Goal: Task Accomplishment & Management: Use online tool/utility

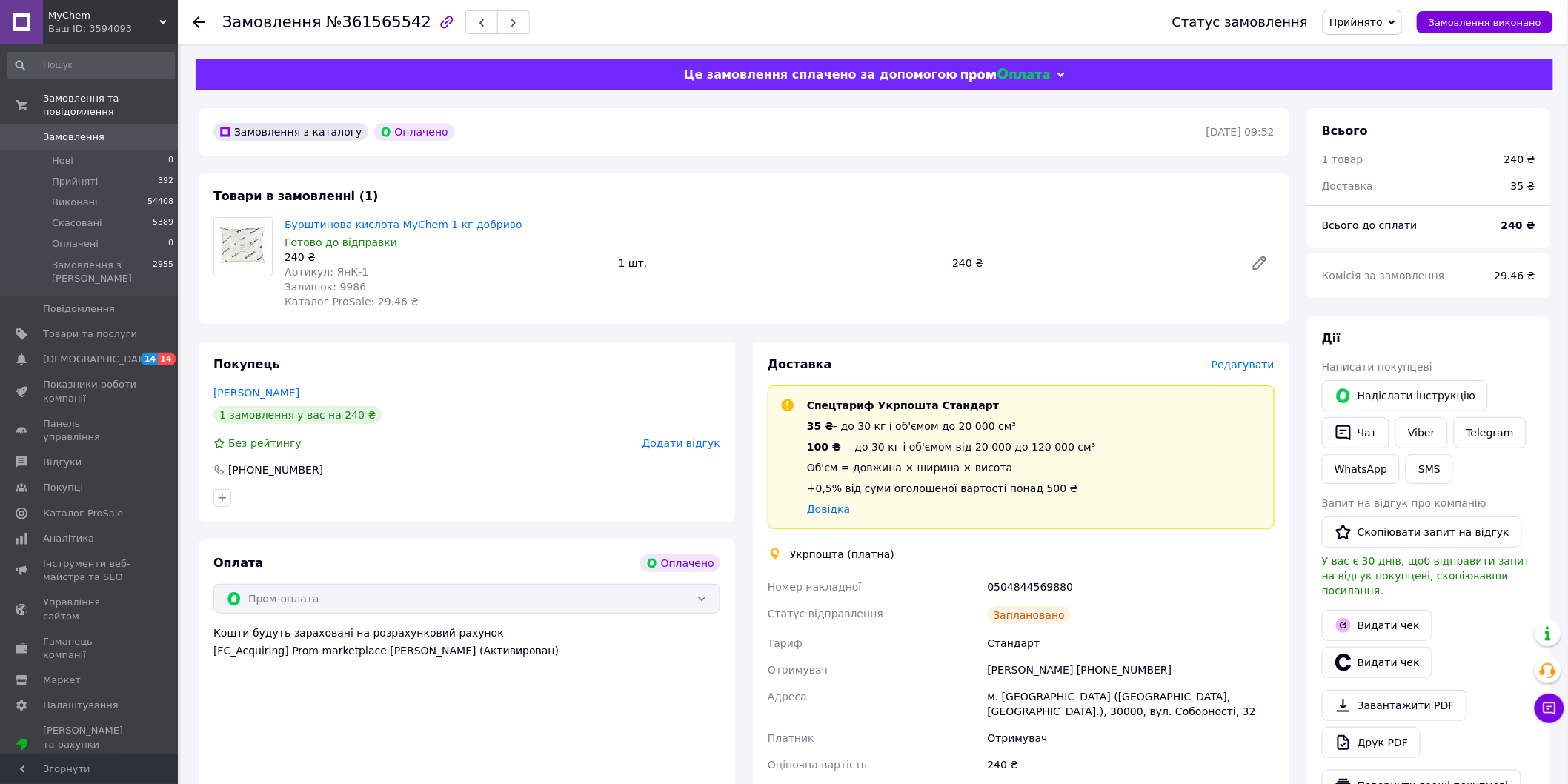
scroll to position [164, 0]
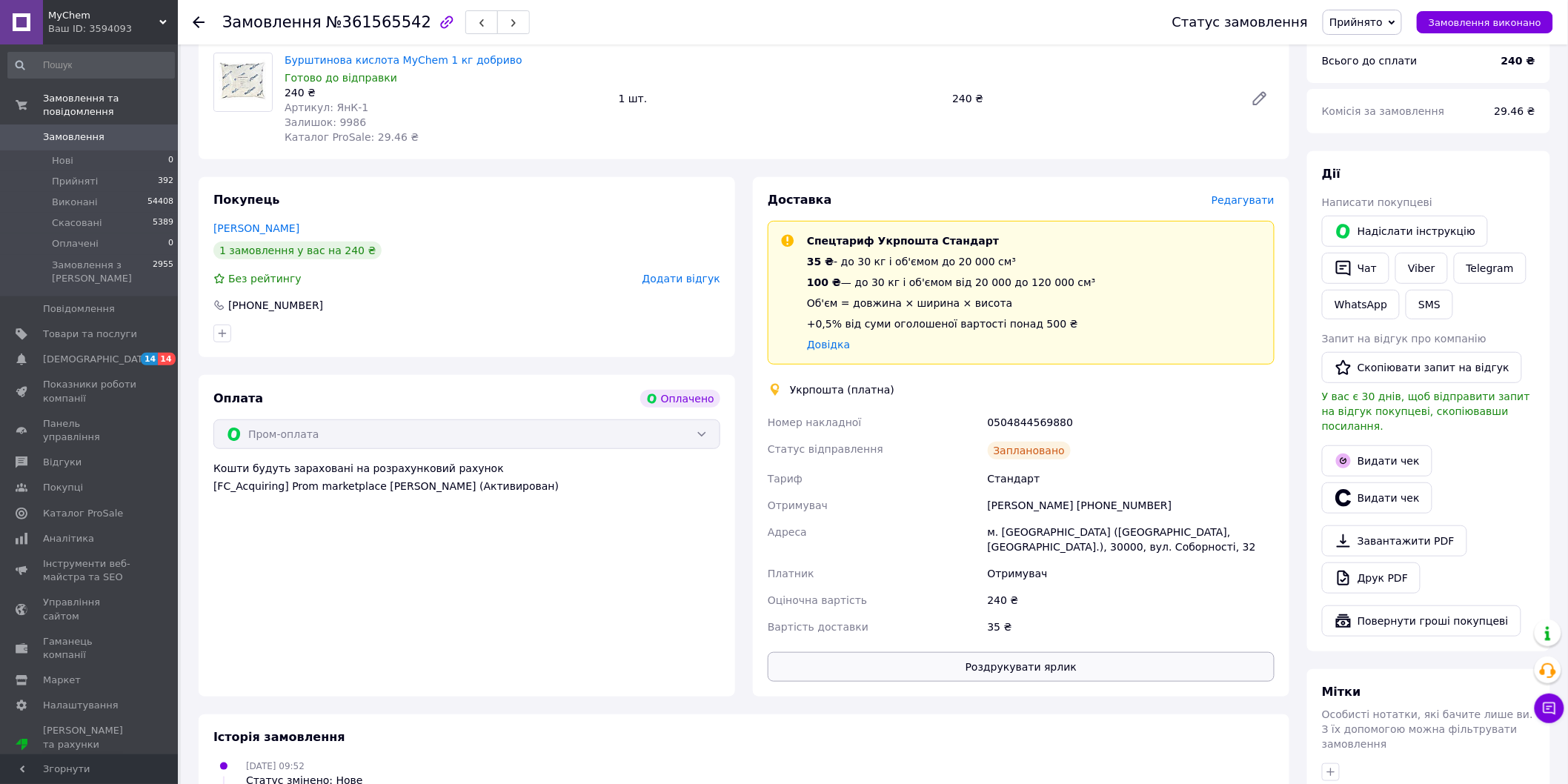
click at [947, 661] on button "Роздрукувати ярлик" at bounding box center [1021, 666] width 507 height 29
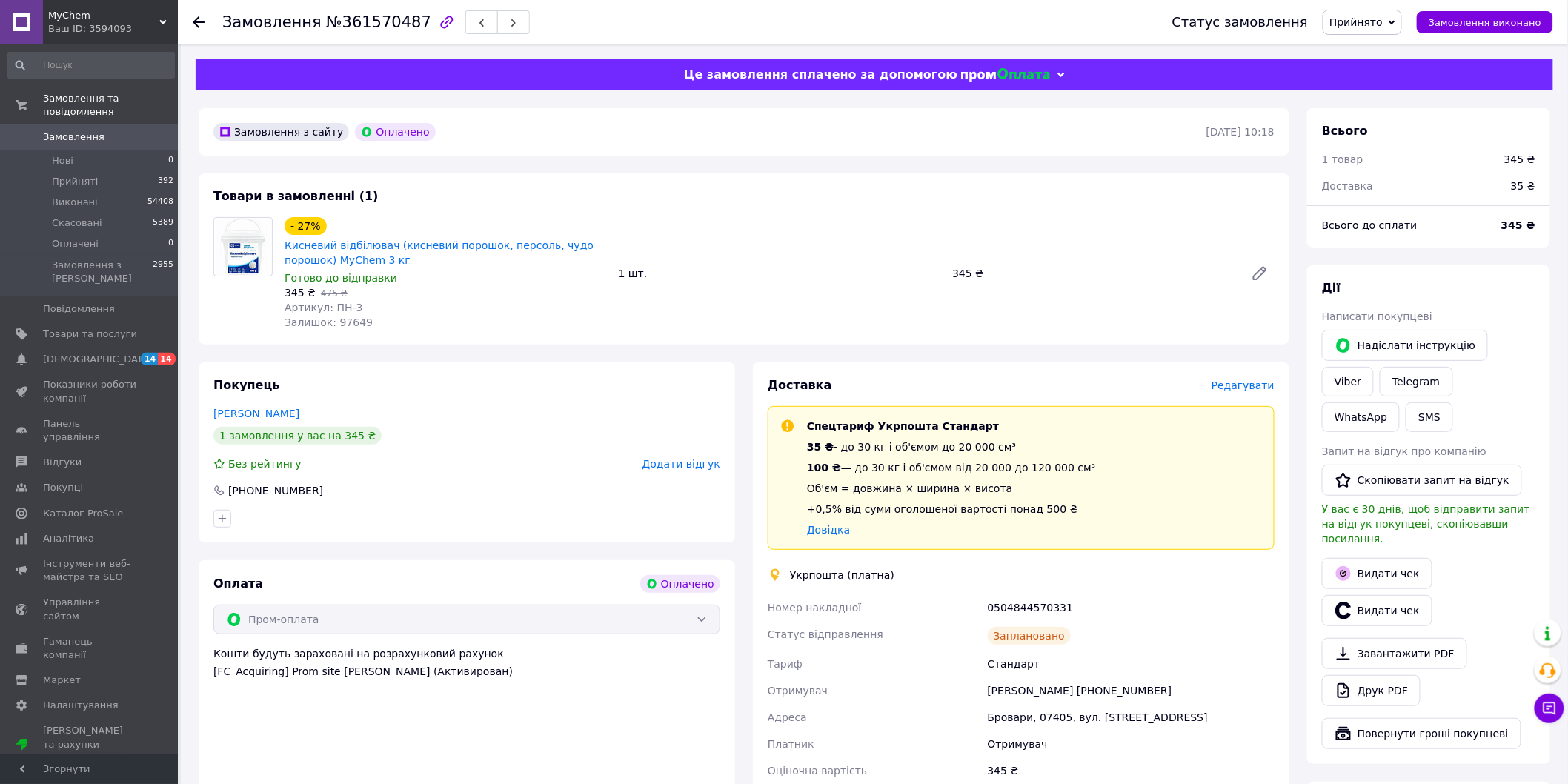
scroll to position [349, 0]
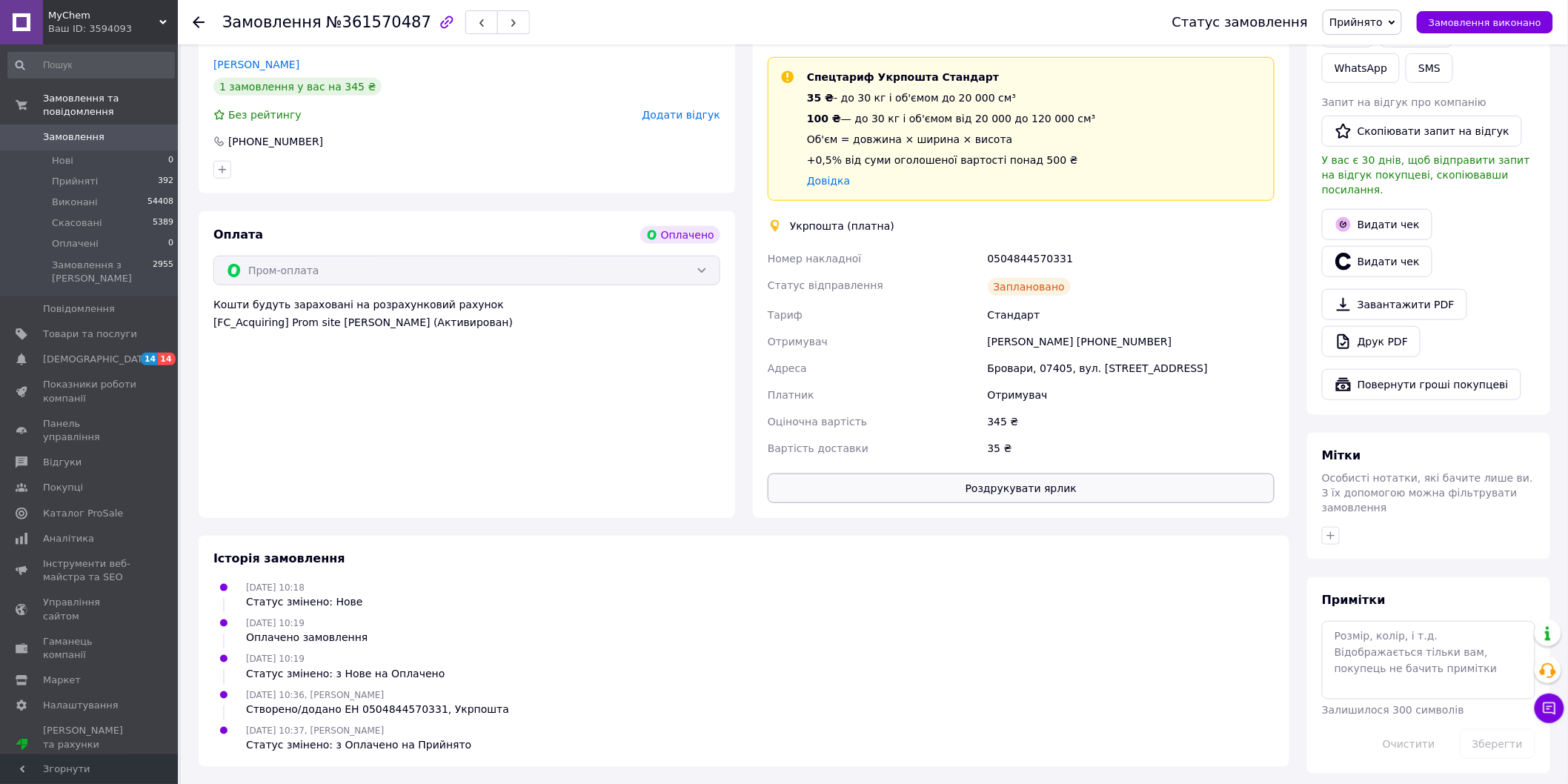
click at [1042, 496] on button "Роздрукувати ярлик" at bounding box center [1021, 488] width 507 height 29
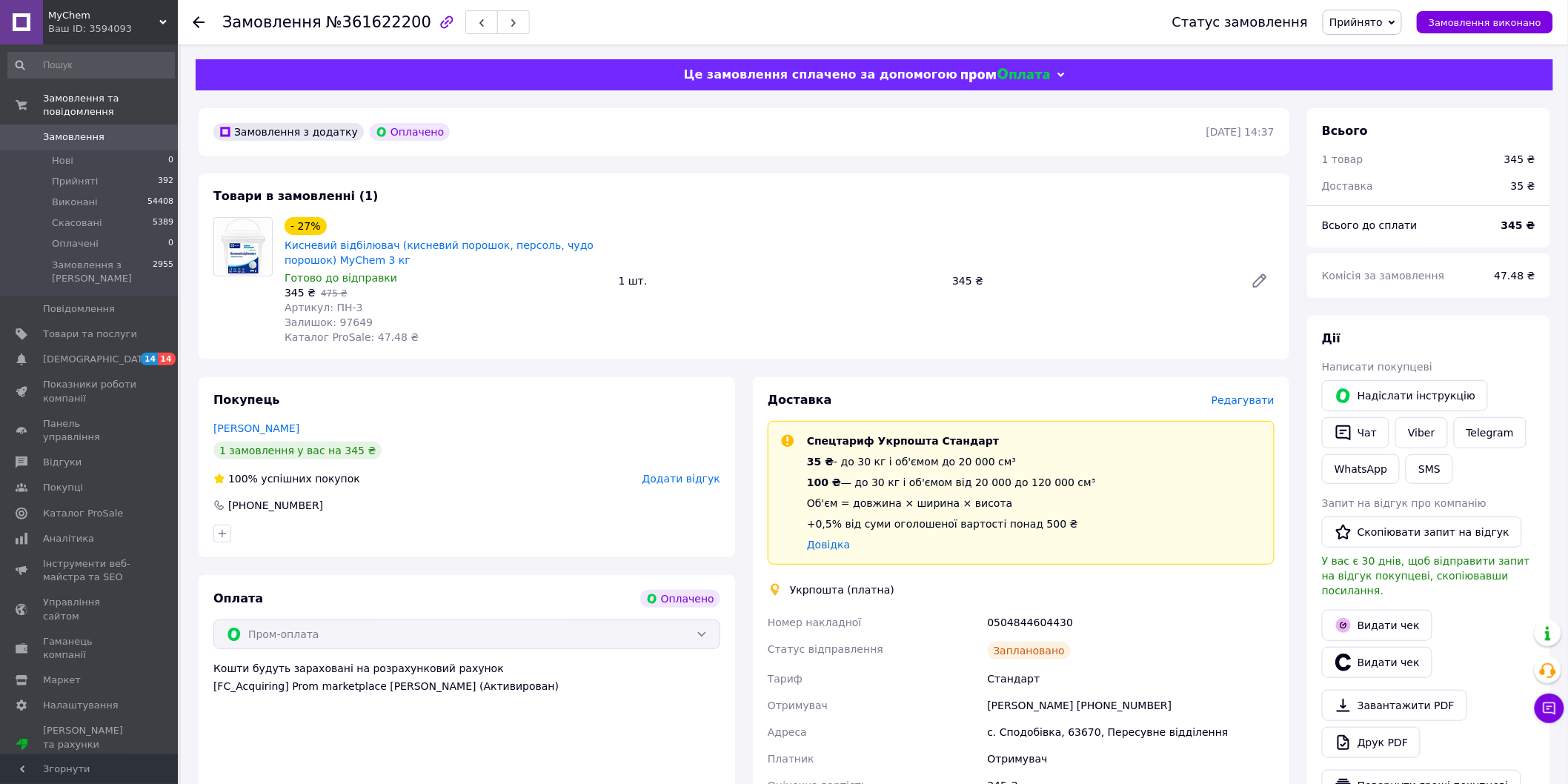
scroll to position [379, 0]
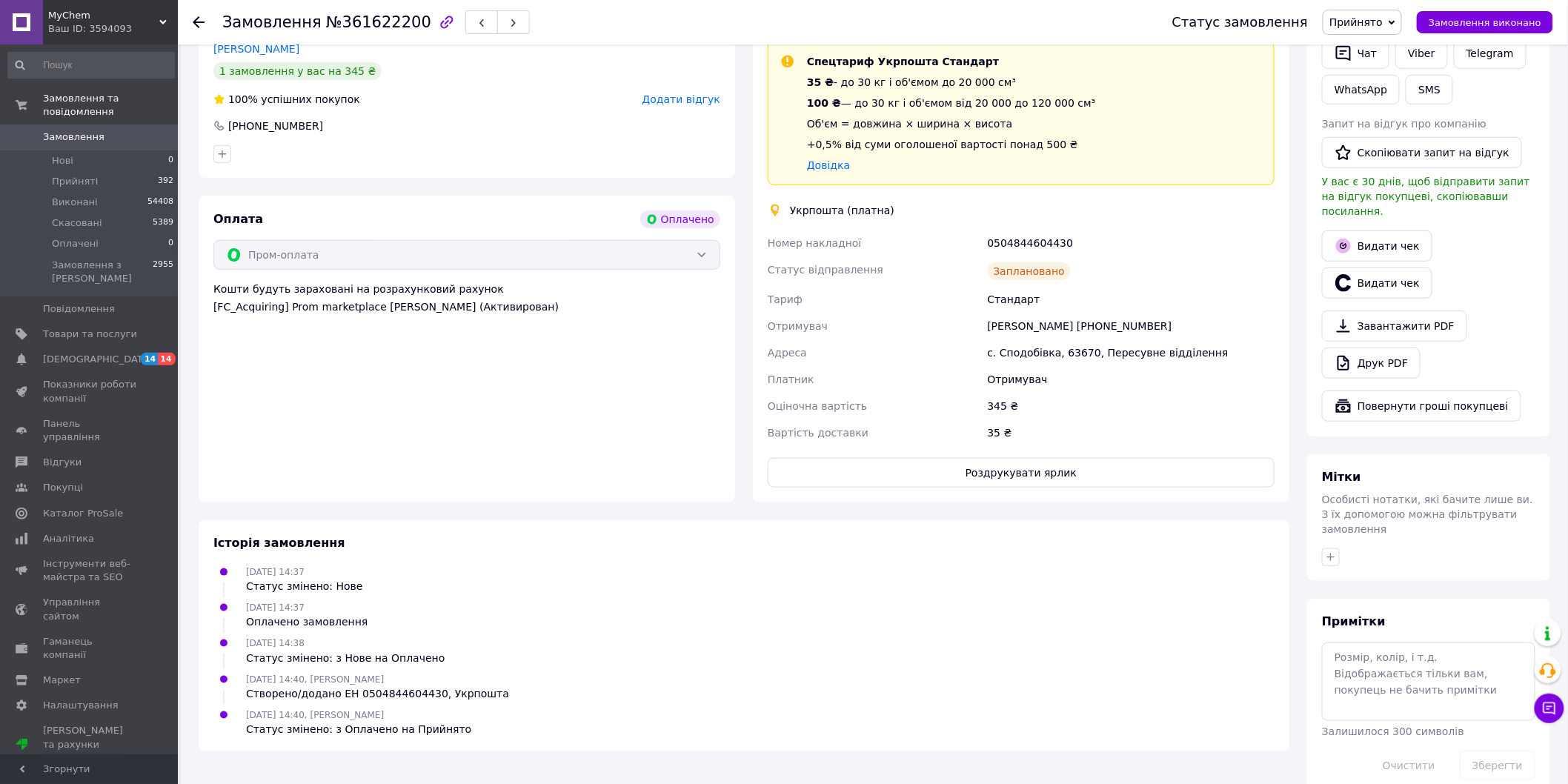
click at [1045, 490] on div "Доставка Редагувати Спецтариф Укрпошта Стандарт 35 ₴ - до 30 кг і об'ємом до 20…" at bounding box center [1021, 249] width 536 height 504
click at [1046, 480] on button "Роздрукувати ярлик" at bounding box center [1021, 472] width 507 height 29
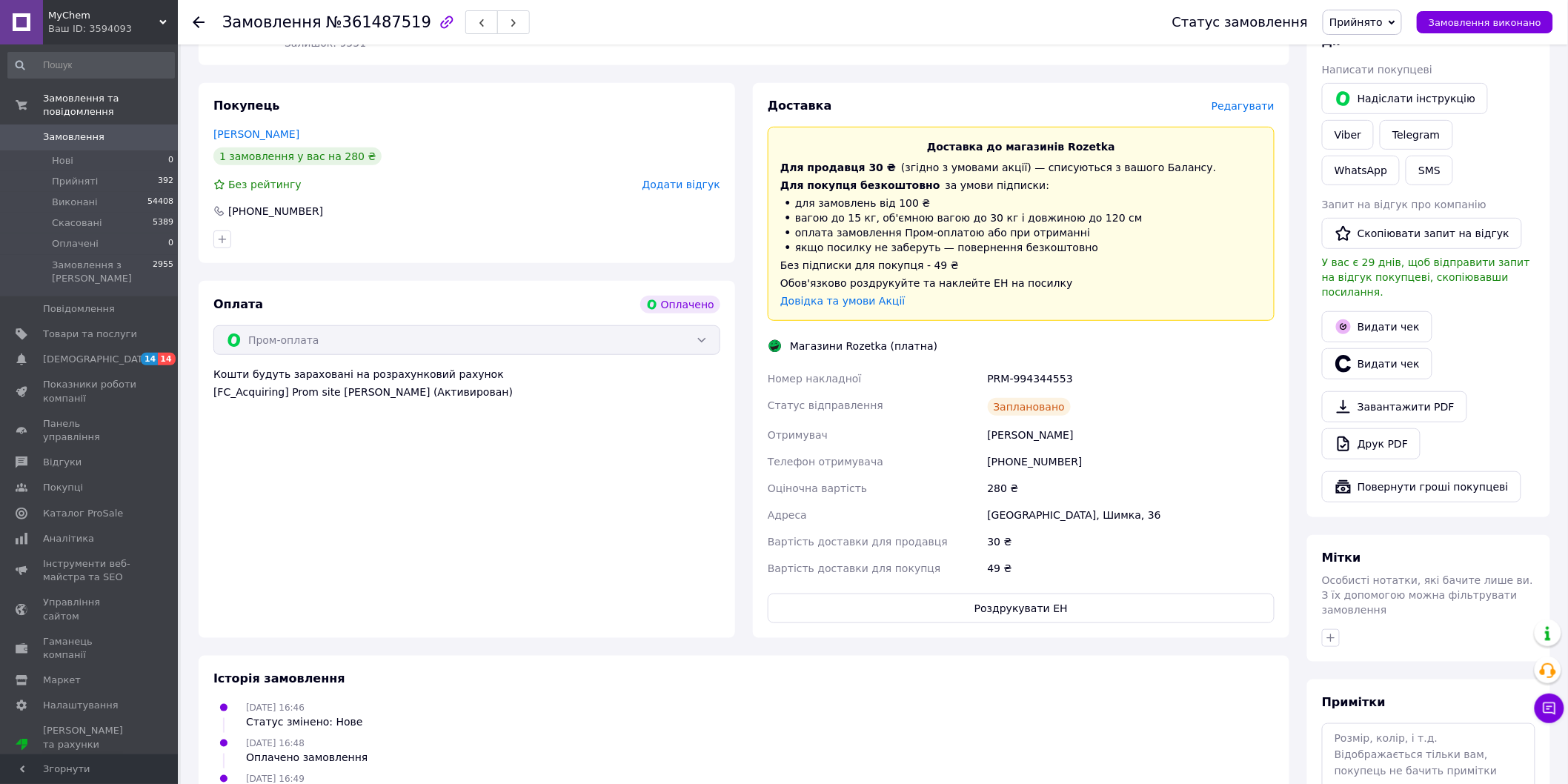
scroll to position [329, 0]
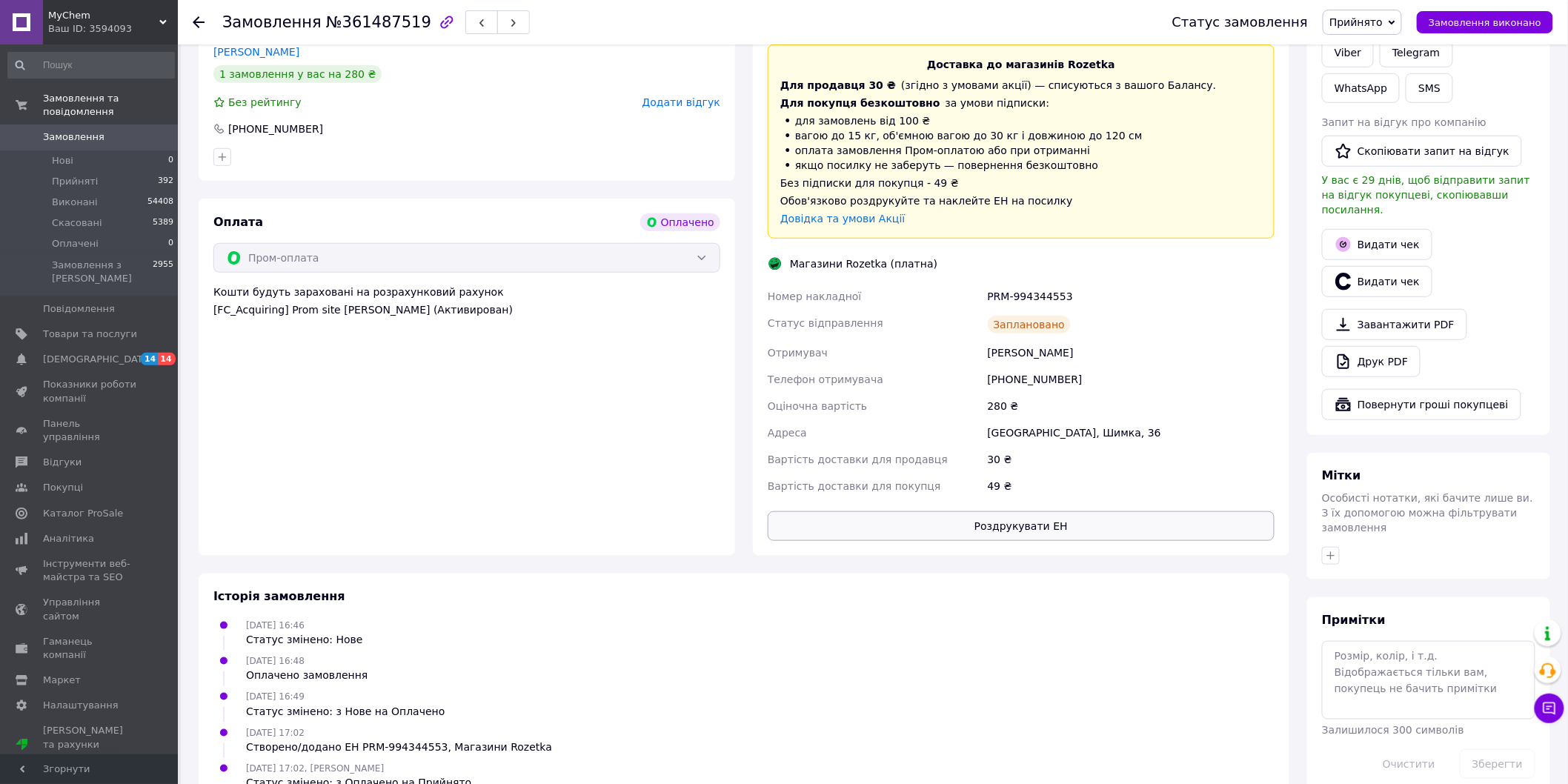
click at [967, 531] on button "Роздрукувати ЕН" at bounding box center [1021, 526] width 507 height 29
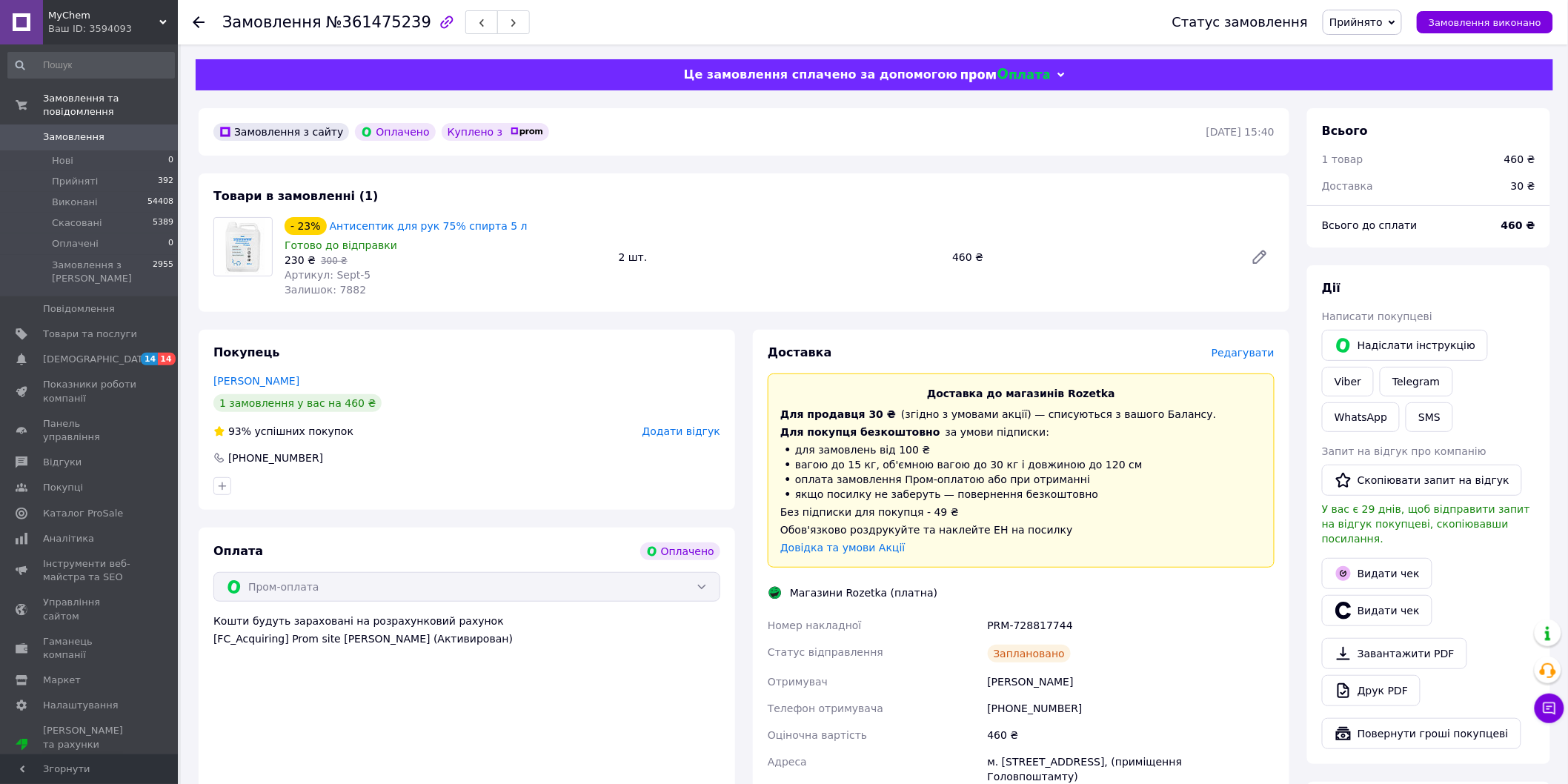
scroll to position [247, 0]
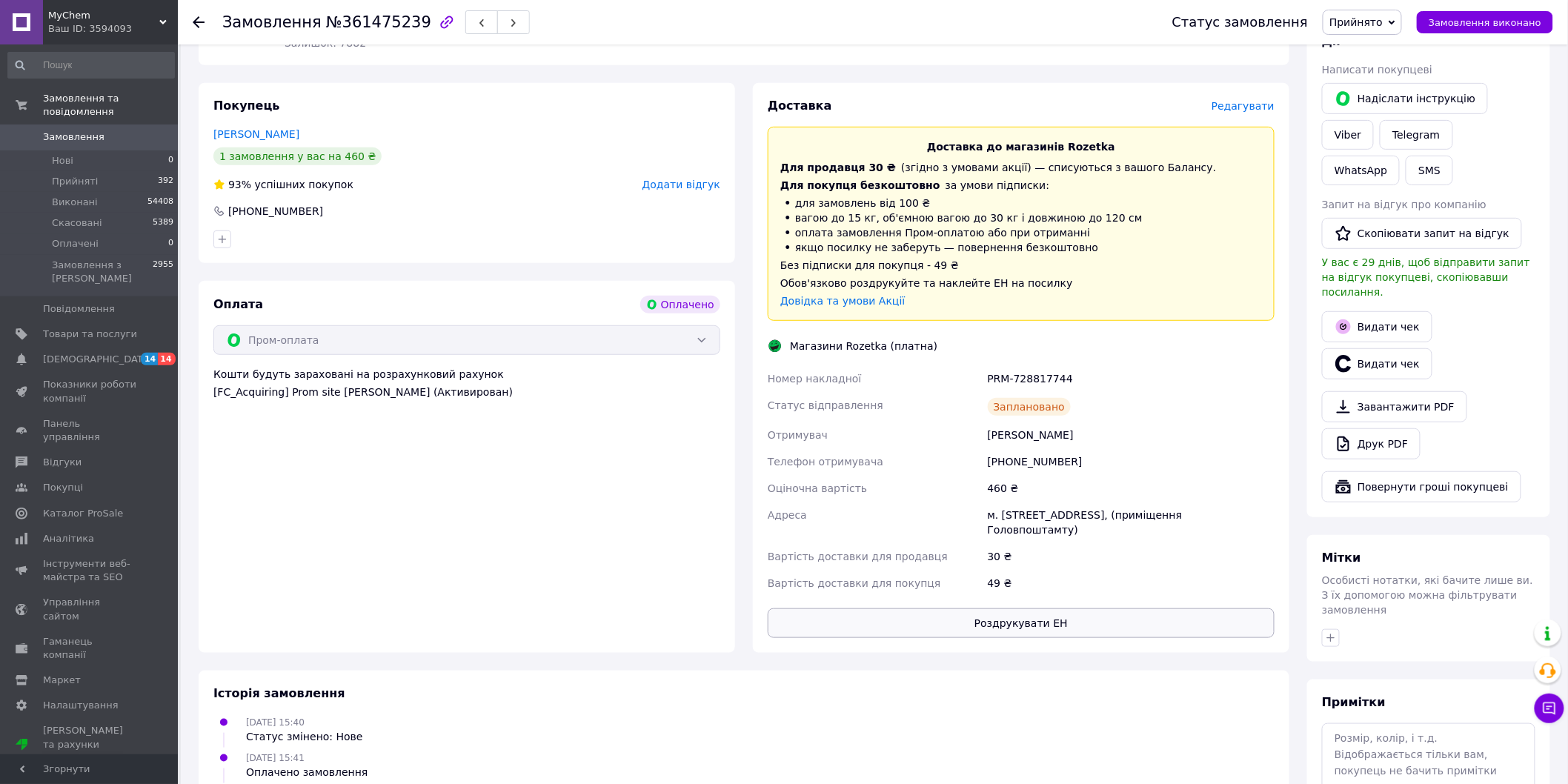
click at [998, 618] on button "Роздрукувати ЕН" at bounding box center [1021, 622] width 507 height 29
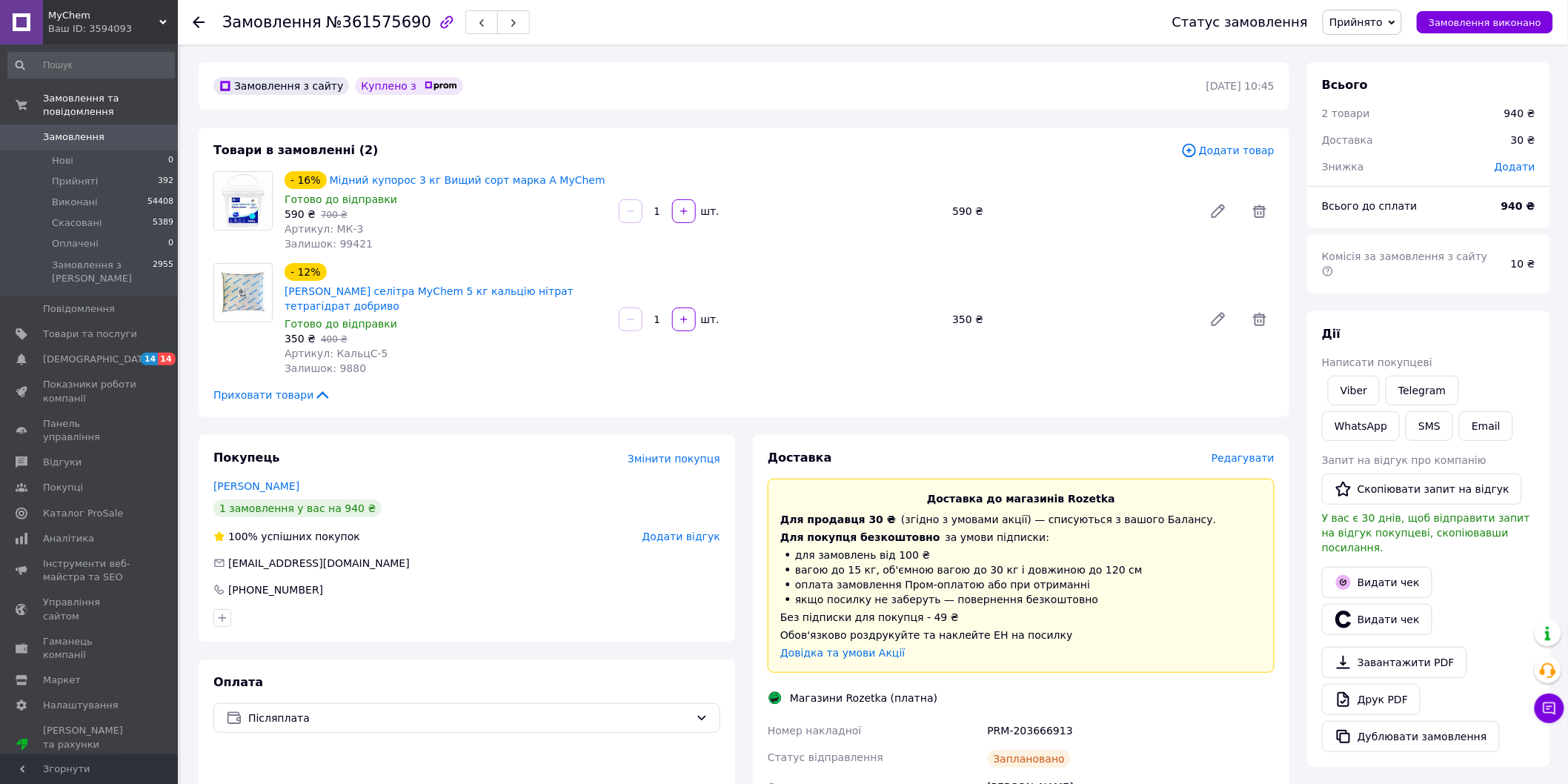
scroll to position [386, 0]
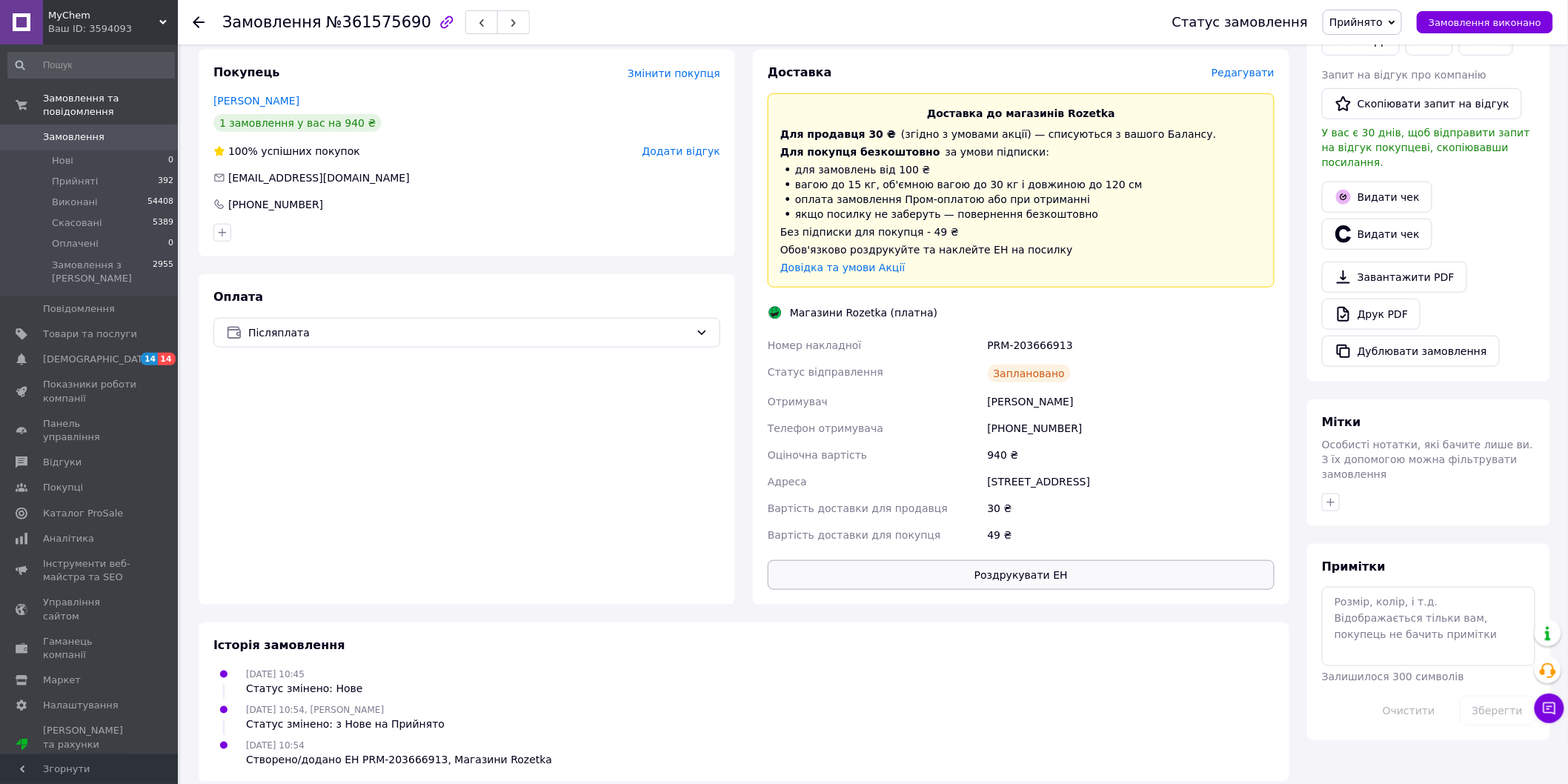
click at [988, 560] on button "Роздрукувати ЕН" at bounding box center [1021, 574] width 507 height 29
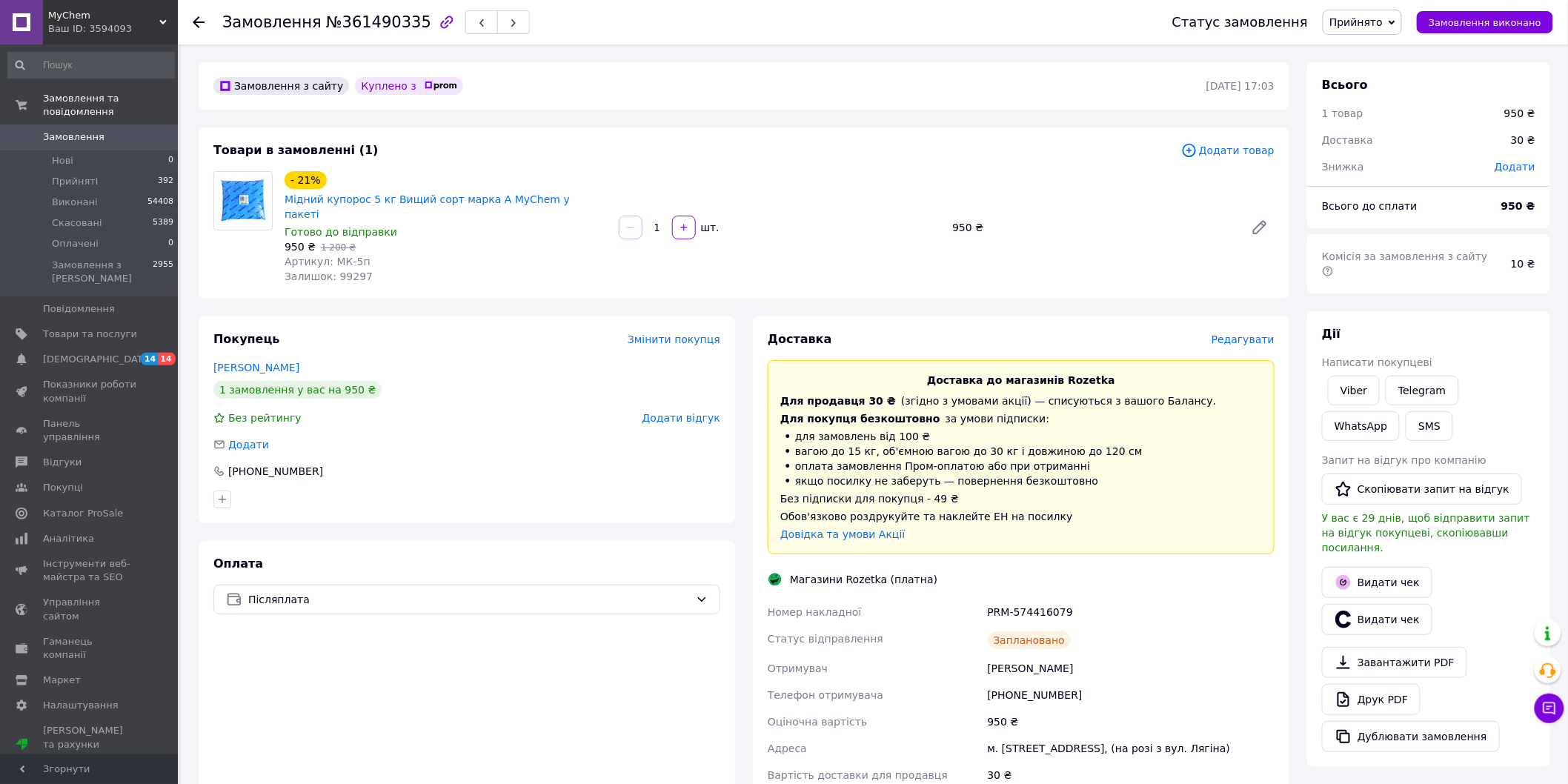
scroll to position [315, 0]
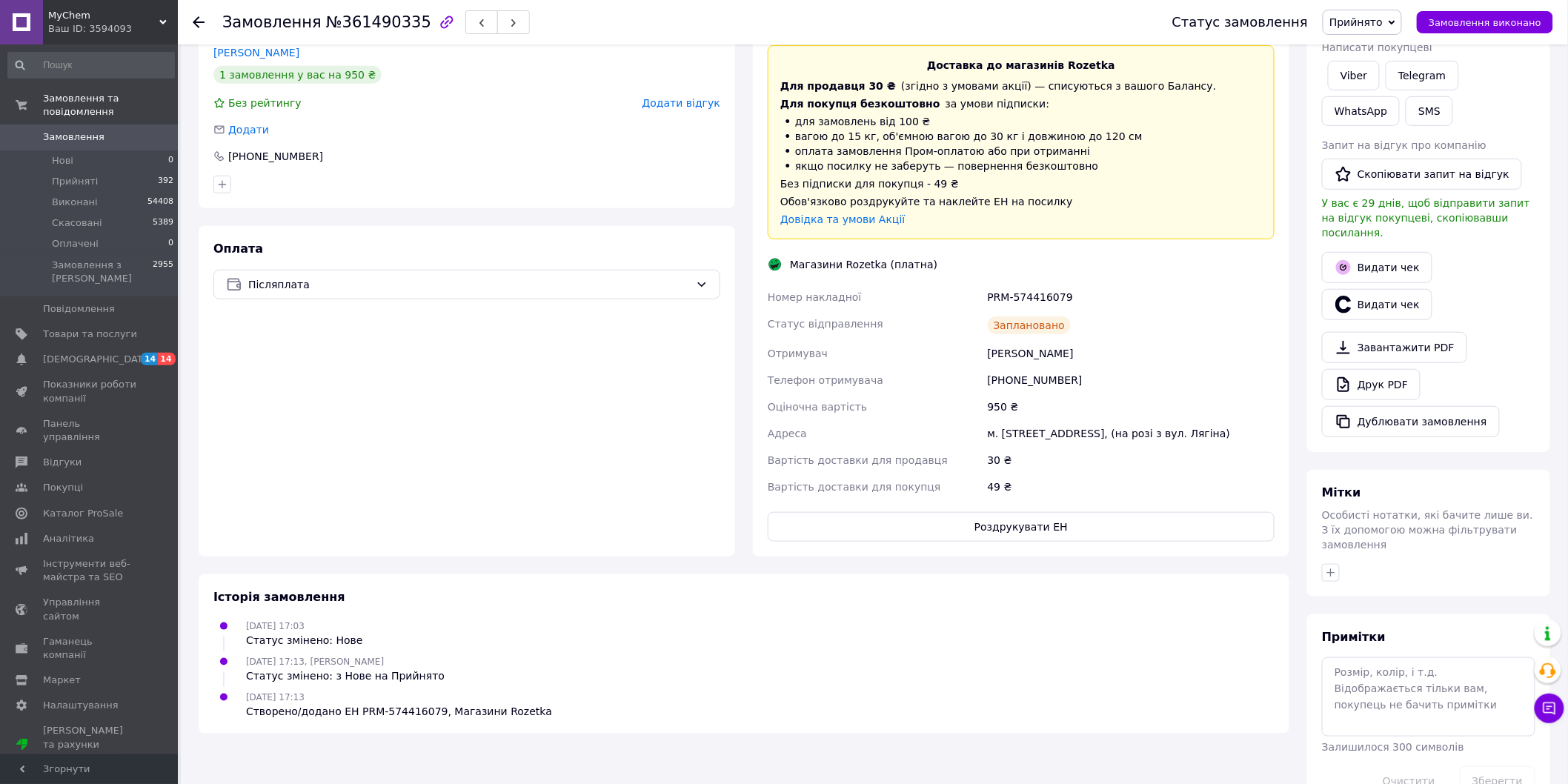
click at [1028, 500] on div "Доставка Редагувати Доставка до магазинів Rozetka Для продавця 30 ₴   (згідно з…" at bounding box center [1021, 278] width 507 height 525
click at [1010, 515] on button "Роздрукувати ЕН" at bounding box center [1021, 526] width 507 height 29
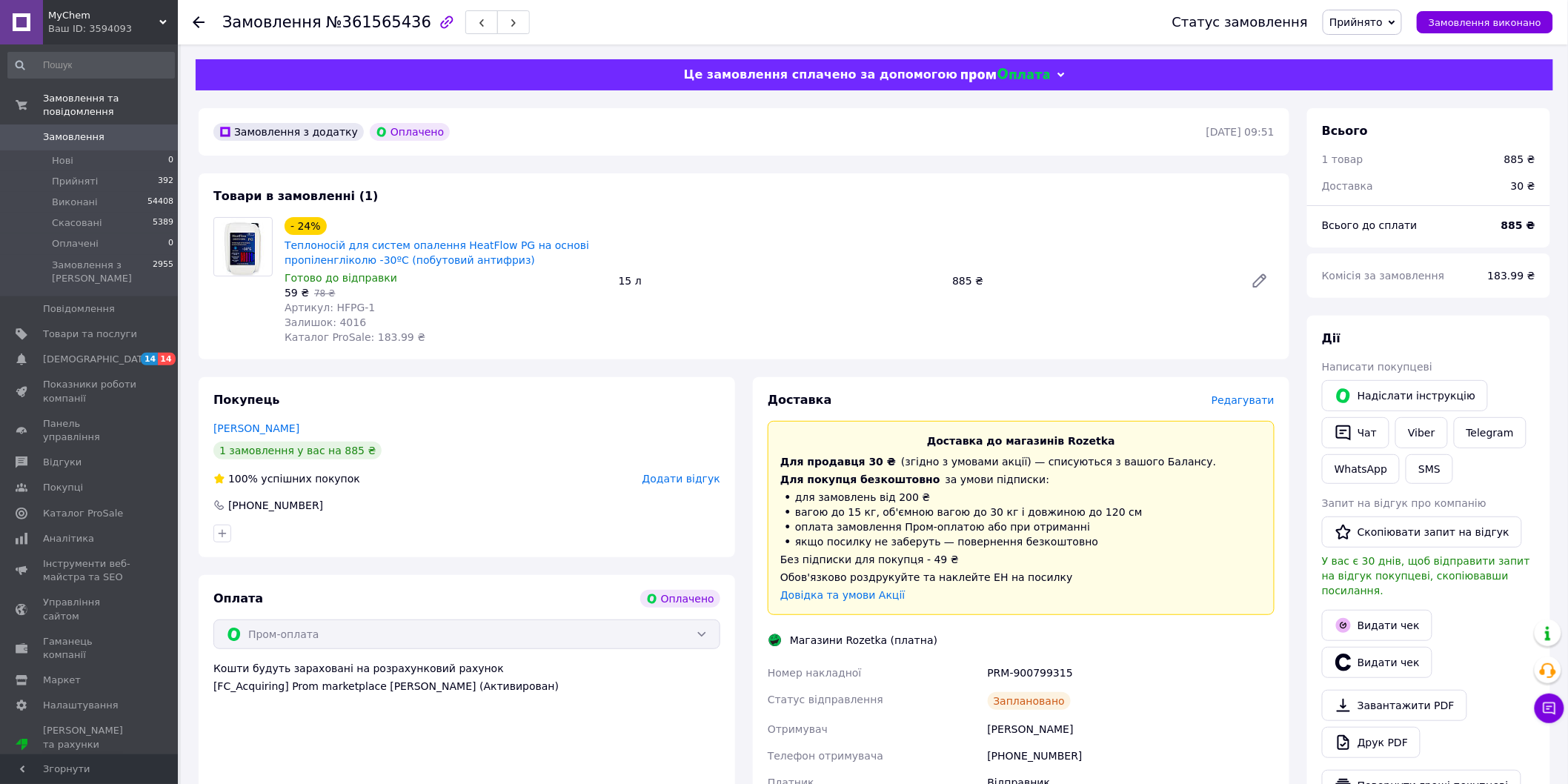
scroll to position [411, 0]
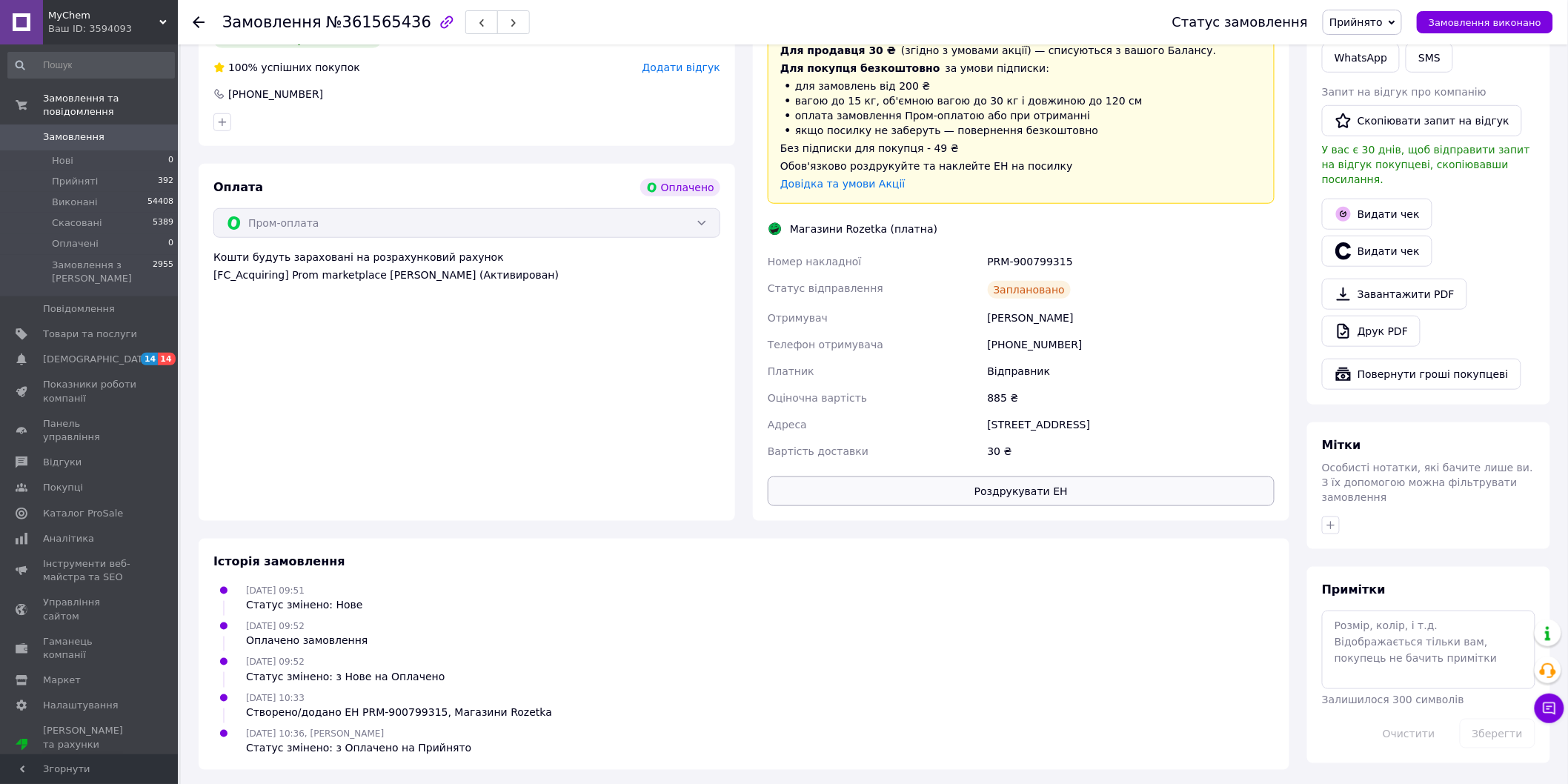
click at [941, 477] on button "Роздрукувати ЕН" at bounding box center [1021, 491] width 507 height 29
